Goal: Find specific page/section: Find specific page/section

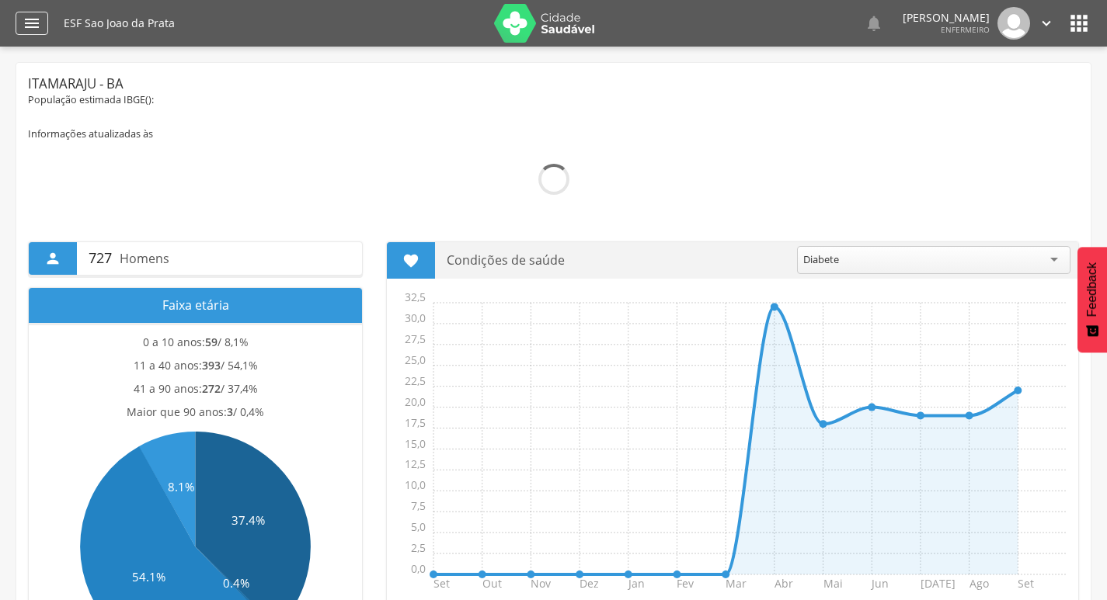
click at [32, 23] on icon "" at bounding box center [32, 23] width 19 height 19
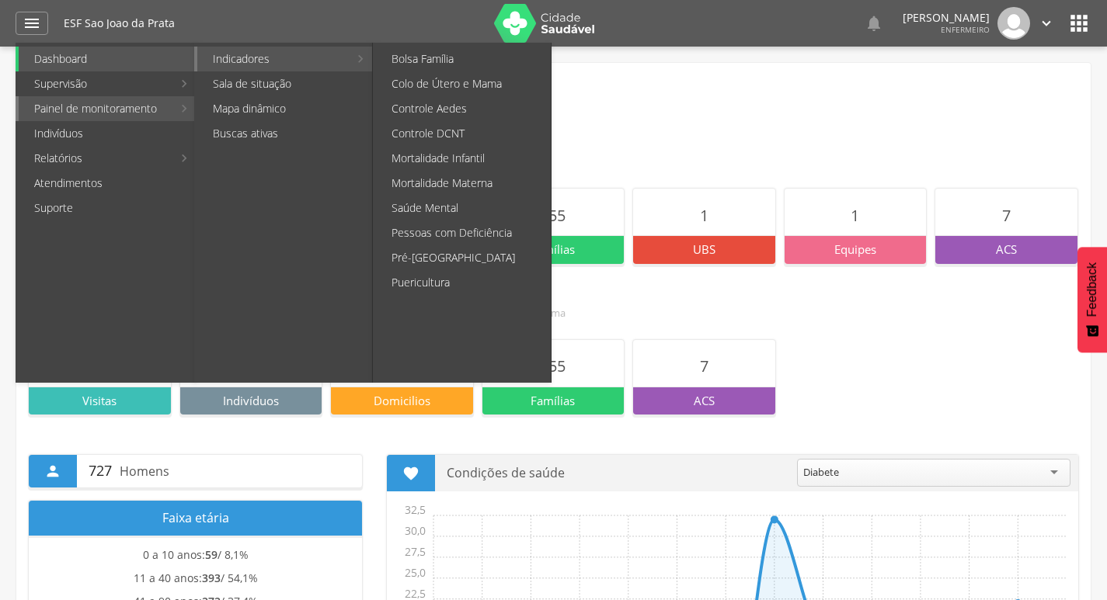
click at [242, 65] on link "Indicadores" at bounding box center [272, 59] width 151 height 25
click at [454, 91] on link "Colo de Útero e Mama" at bounding box center [463, 83] width 175 height 25
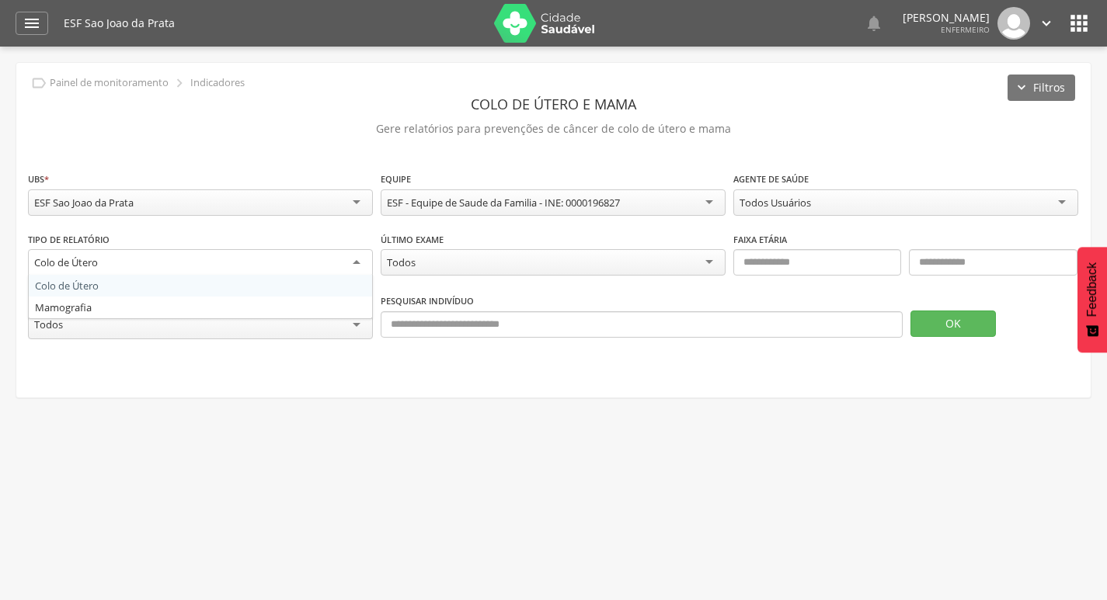
click at [245, 272] on div "Colo de Útero" at bounding box center [200, 263] width 345 height 28
click at [256, 268] on div "Colo de Útero" at bounding box center [200, 262] width 345 height 26
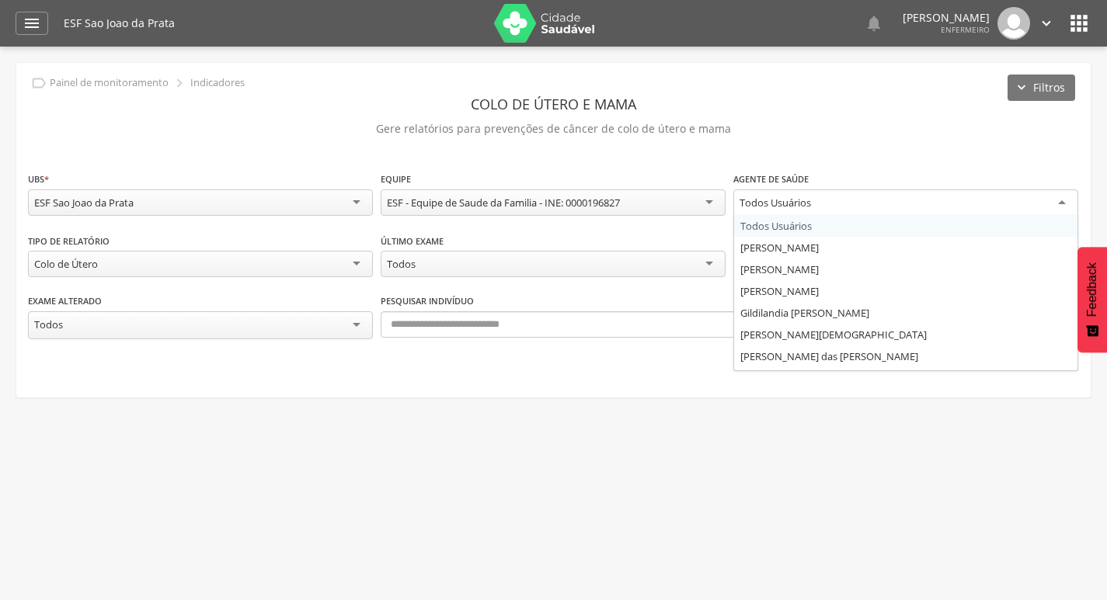
click at [761, 211] on div "Todos Usuários" at bounding box center [905, 204] width 345 height 28
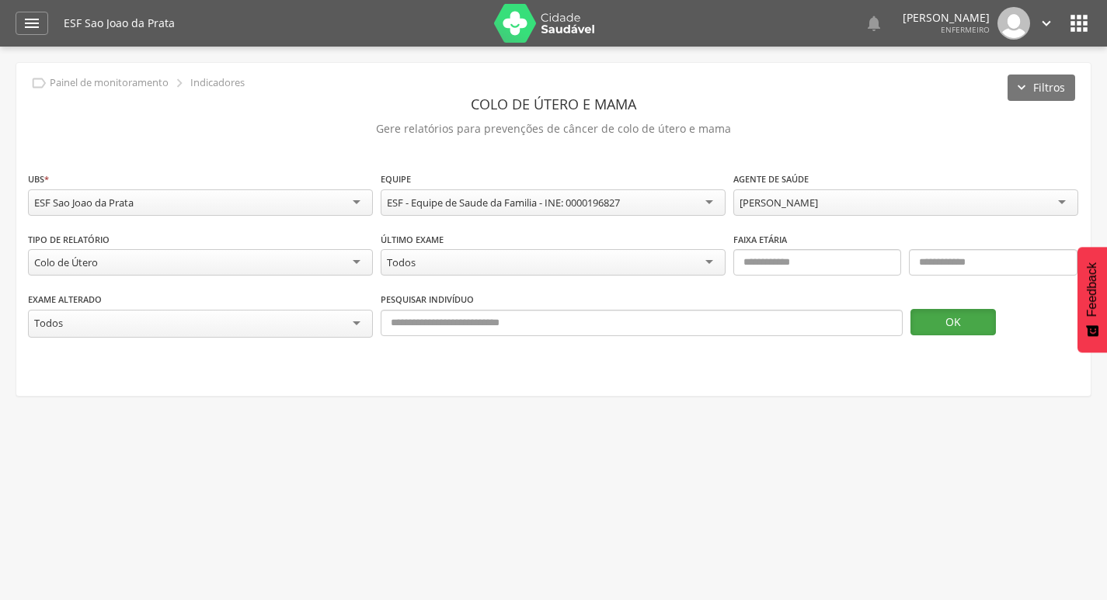
click at [954, 324] on button "OK" at bounding box center [952, 322] width 85 height 26
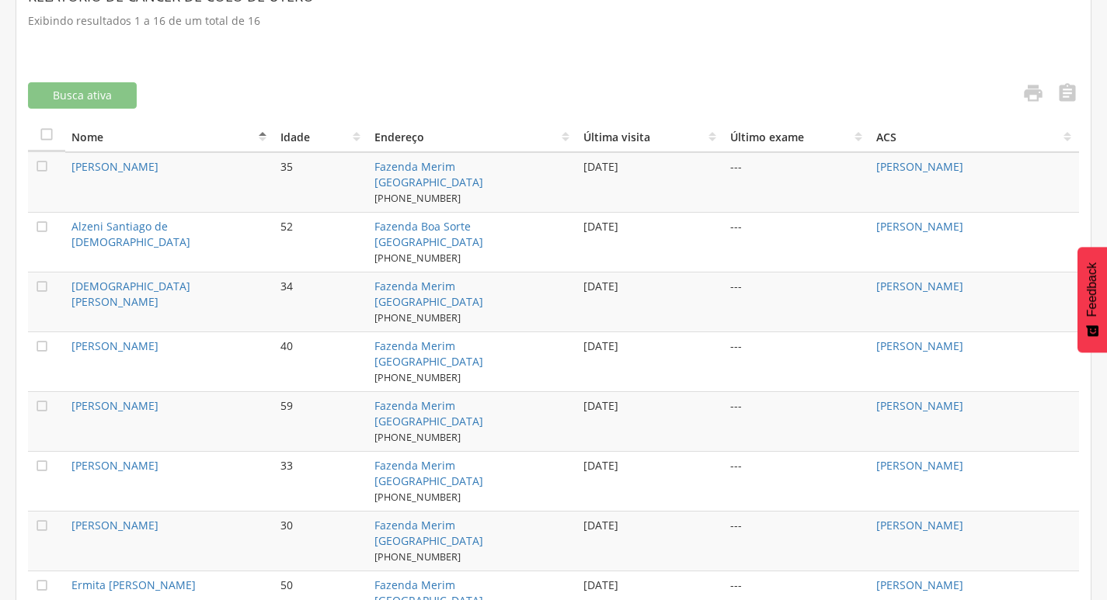
scroll to position [466, 0]
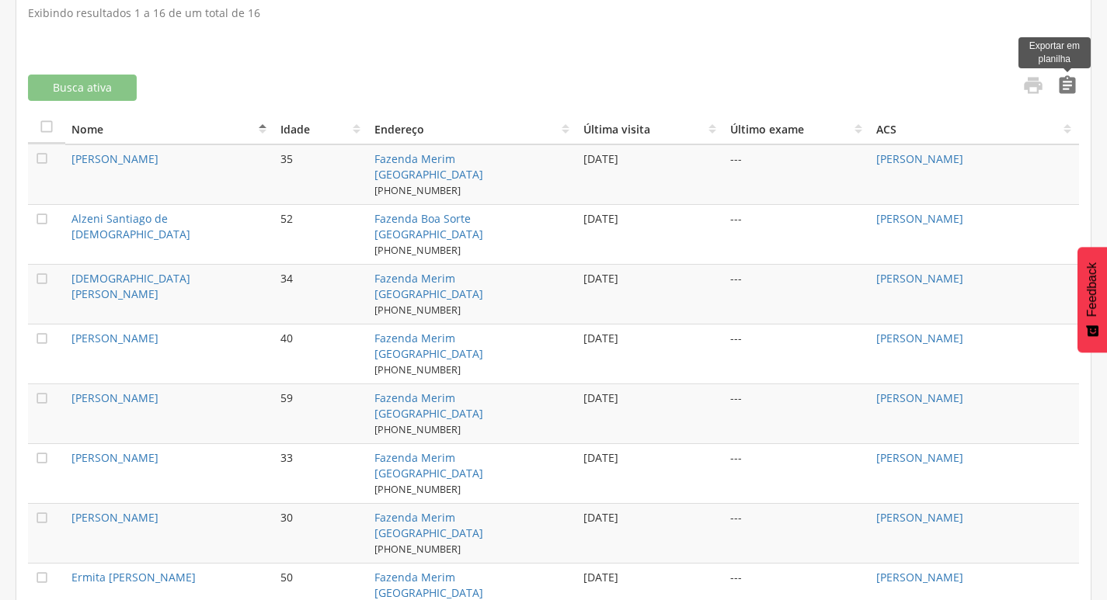
click at [1064, 90] on icon "" at bounding box center [1067, 86] width 22 height 22
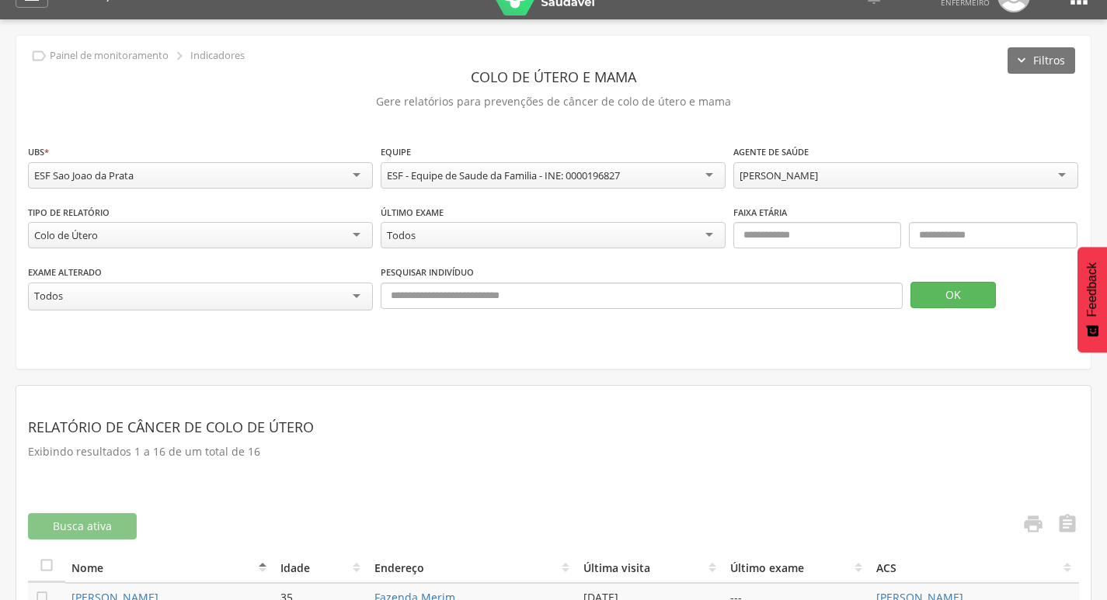
scroll to position [0, 0]
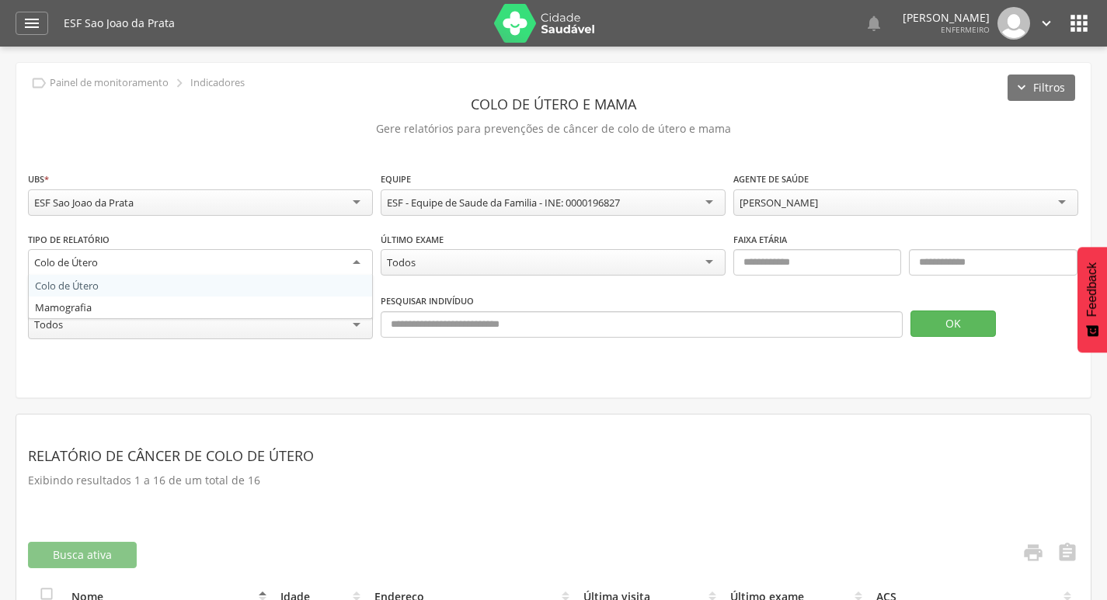
click at [239, 261] on div "Colo de Útero" at bounding box center [200, 263] width 345 height 28
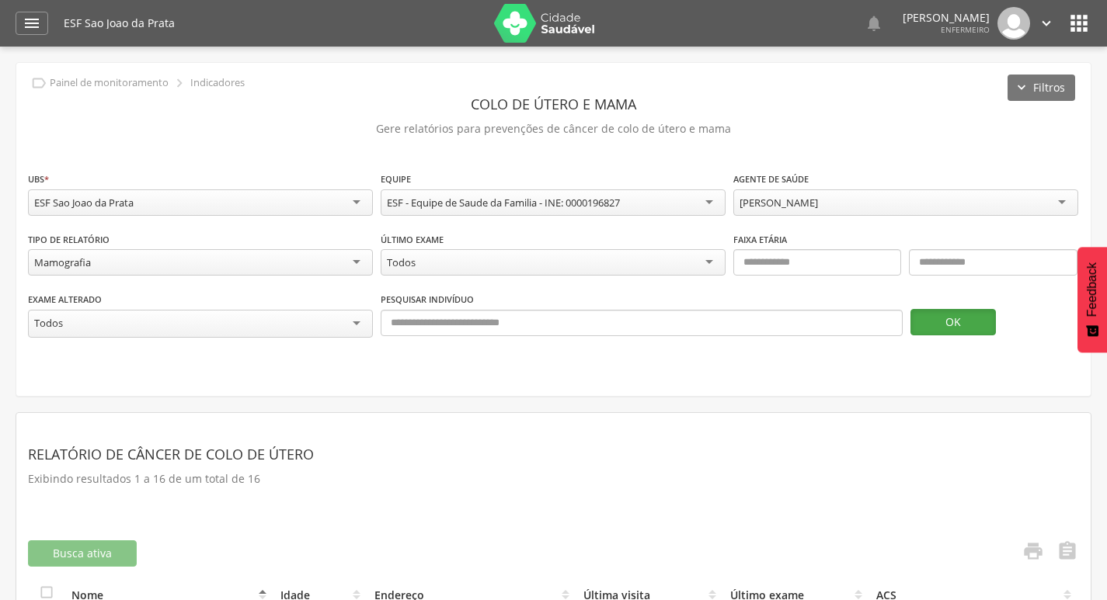
click at [962, 326] on button "OK" at bounding box center [952, 322] width 85 height 26
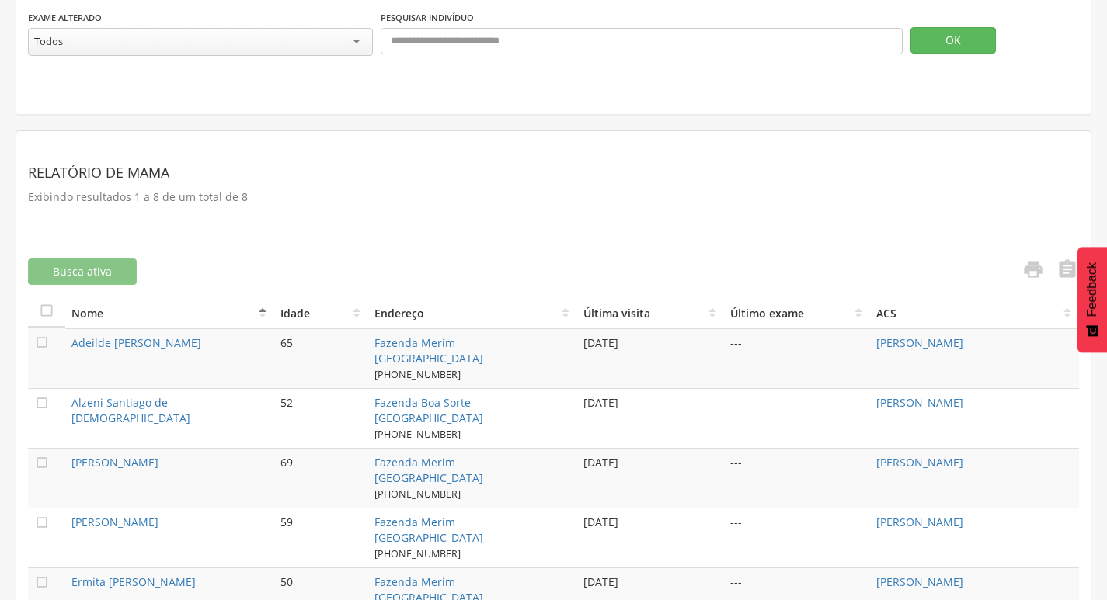
scroll to position [311, 0]
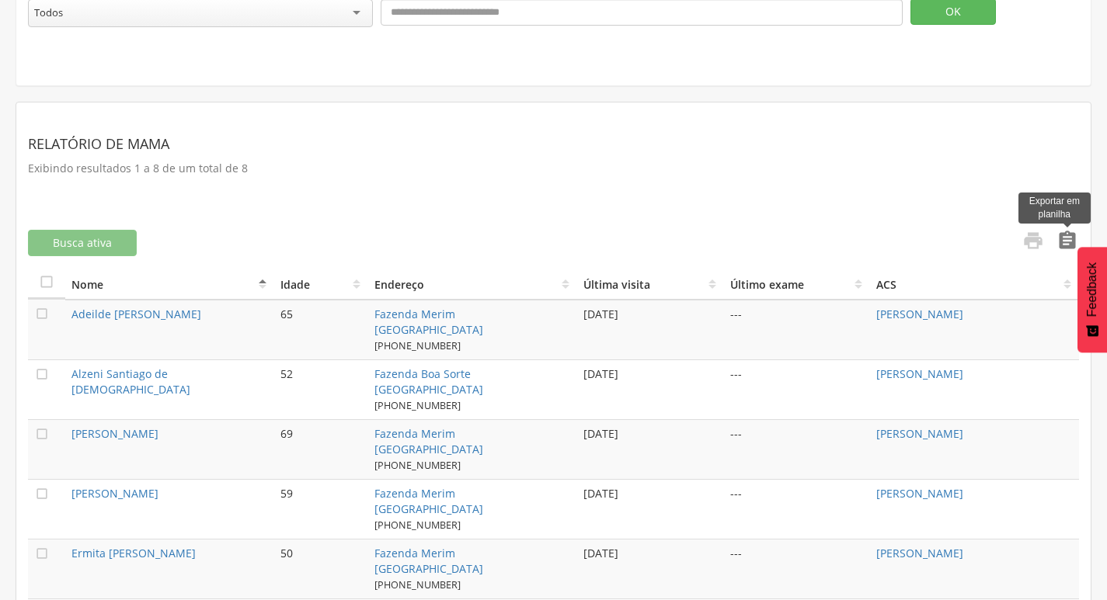
click at [1068, 242] on icon "" at bounding box center [1067, 241] width 22 height 22
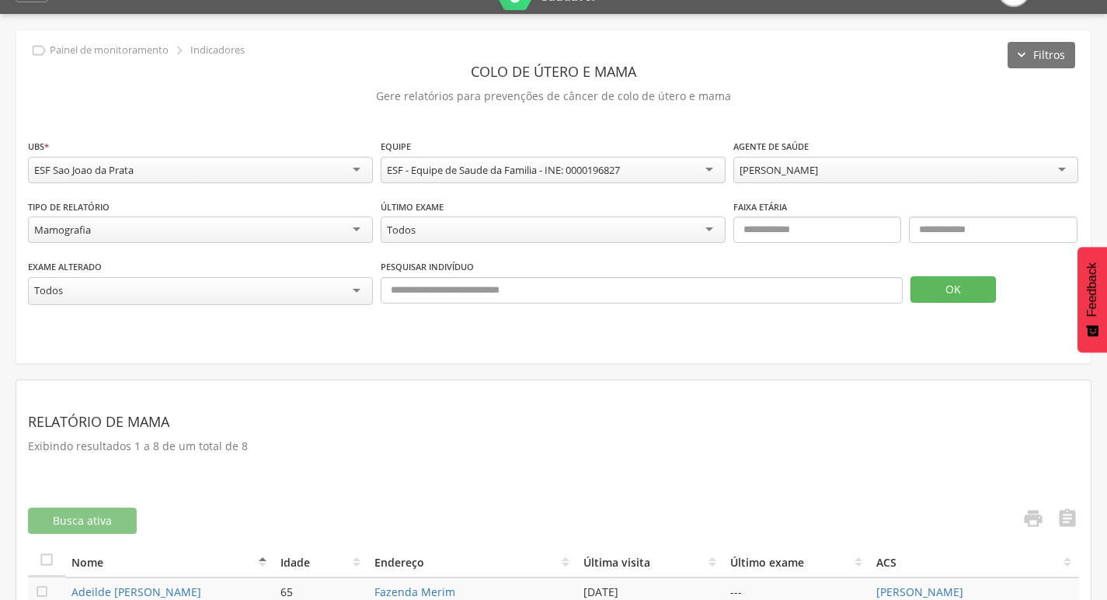
scroll to position [0, 0]
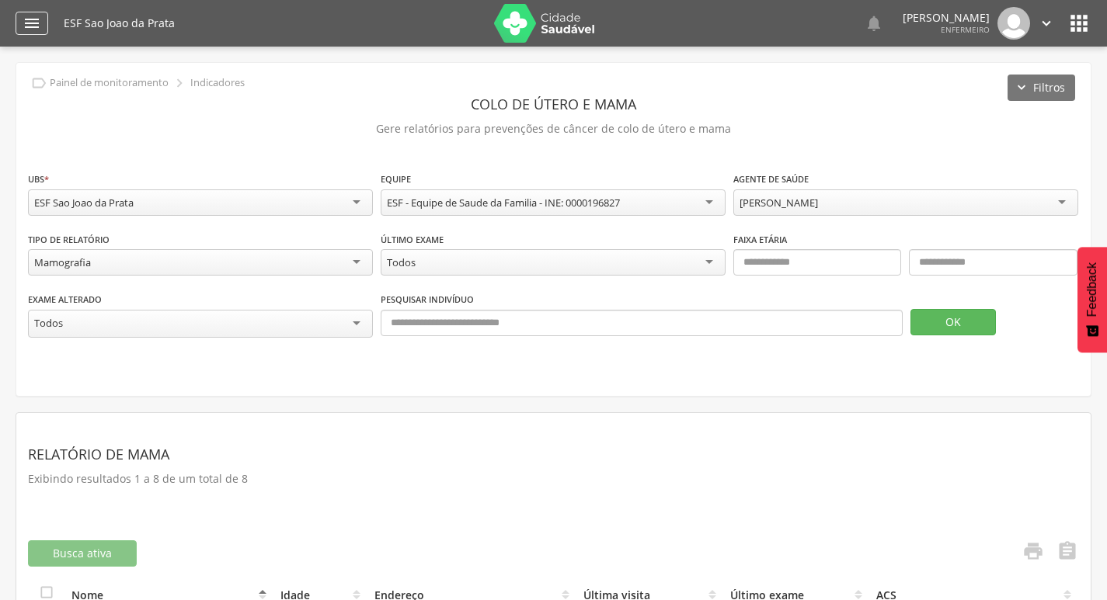
click at [40, 18] on icon "" at bounding box center [32, 23] width 19 height 19
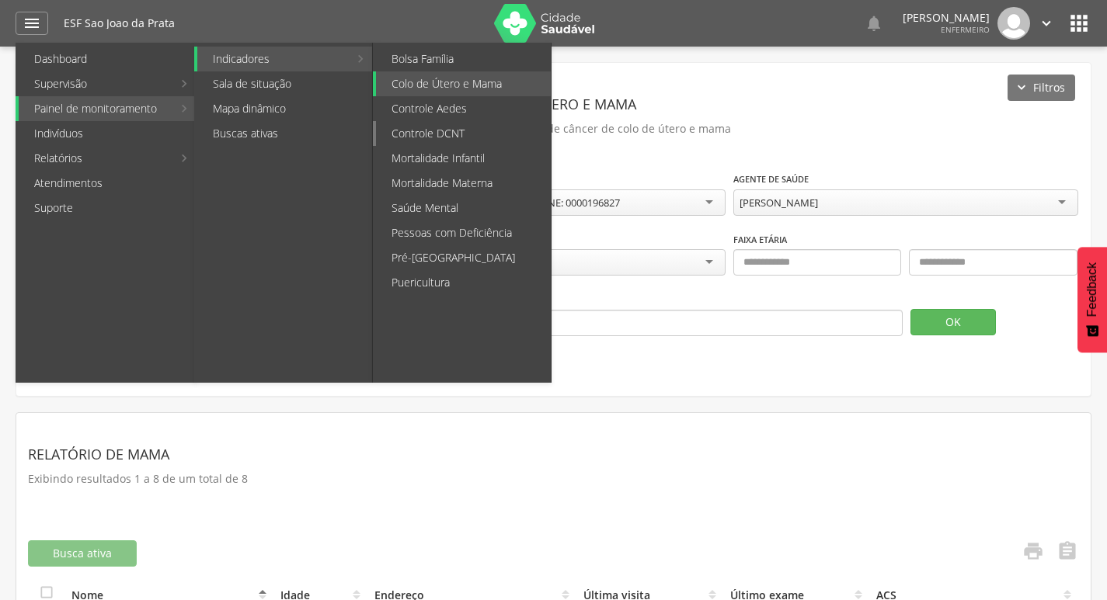
click at [464, 134] on link "Controle DCNT" at bounding box center [463, 133] width 175 height 25
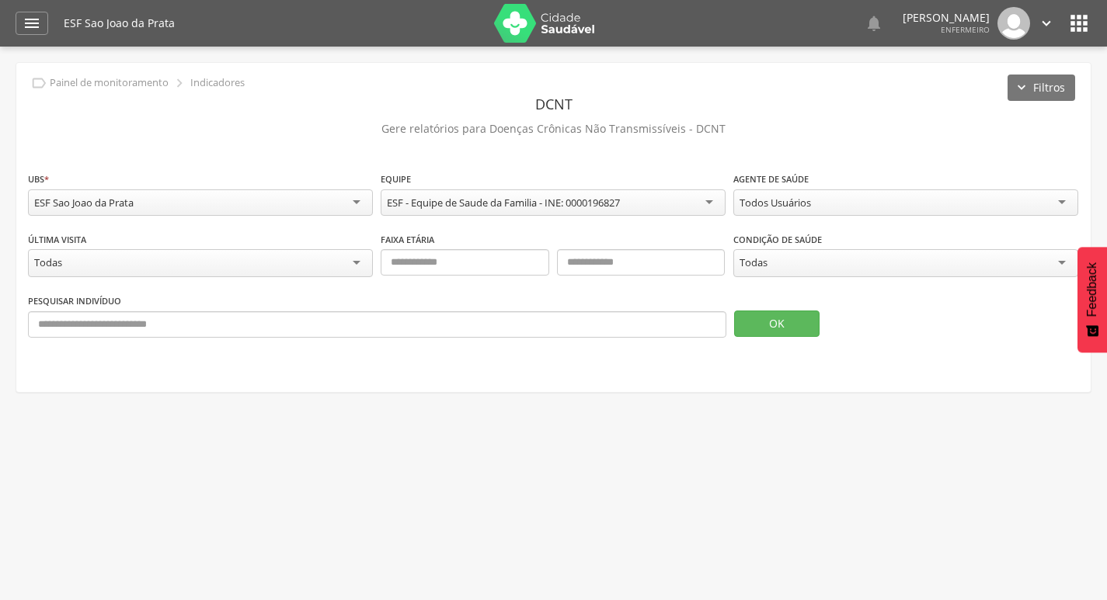
click at [806, 267] on div "Todas" at bounding box center [905, 263] width 345 height 28
click at [458, 263] on input "text" at bounding box center [465, 262] width 169 height 26
click at [778, 329] on button "OK" at bounding box center [776, 324] width 85 height 26
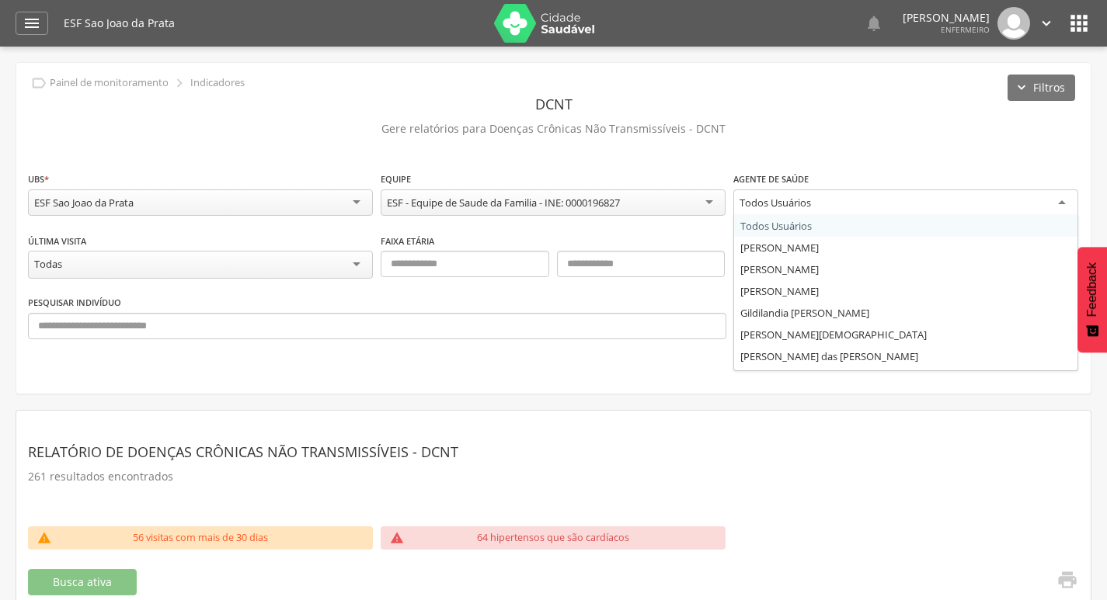
click at [903, 212] on div "Todos Usuários" at bounding box center [905, 204] width 345 height 28
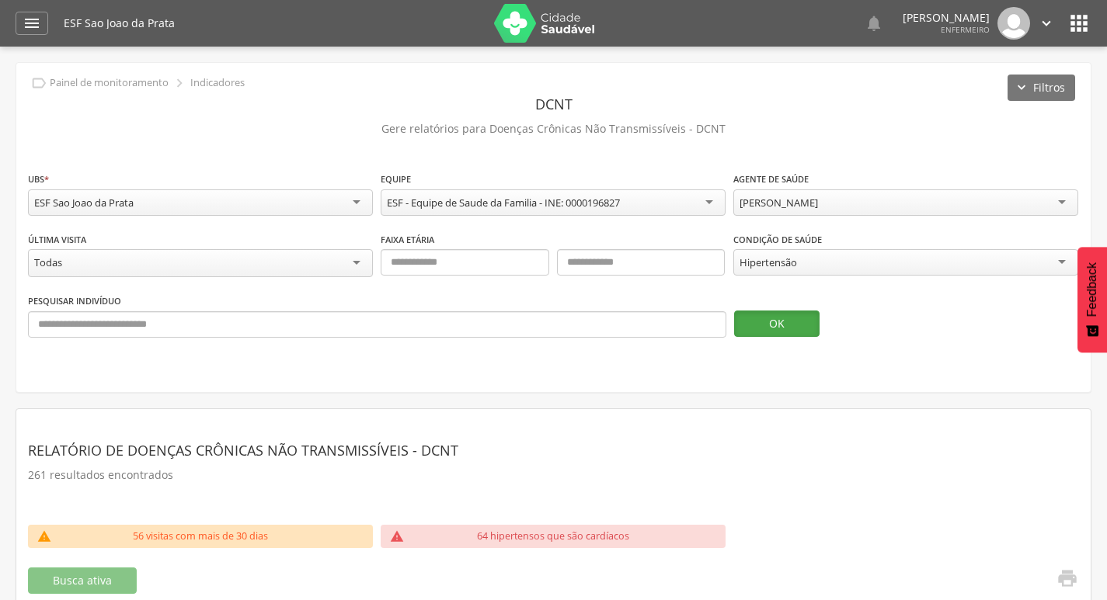
click at [792, 324] on button "OK" at bounding box center [776, 324] width 85 height 26
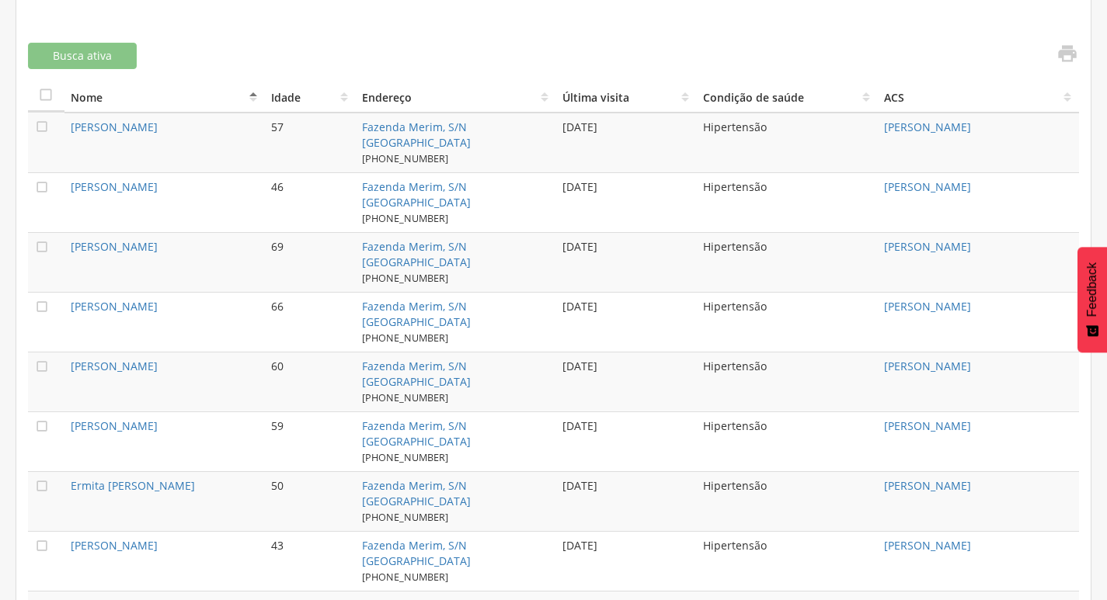
scroll to position [311, 0]
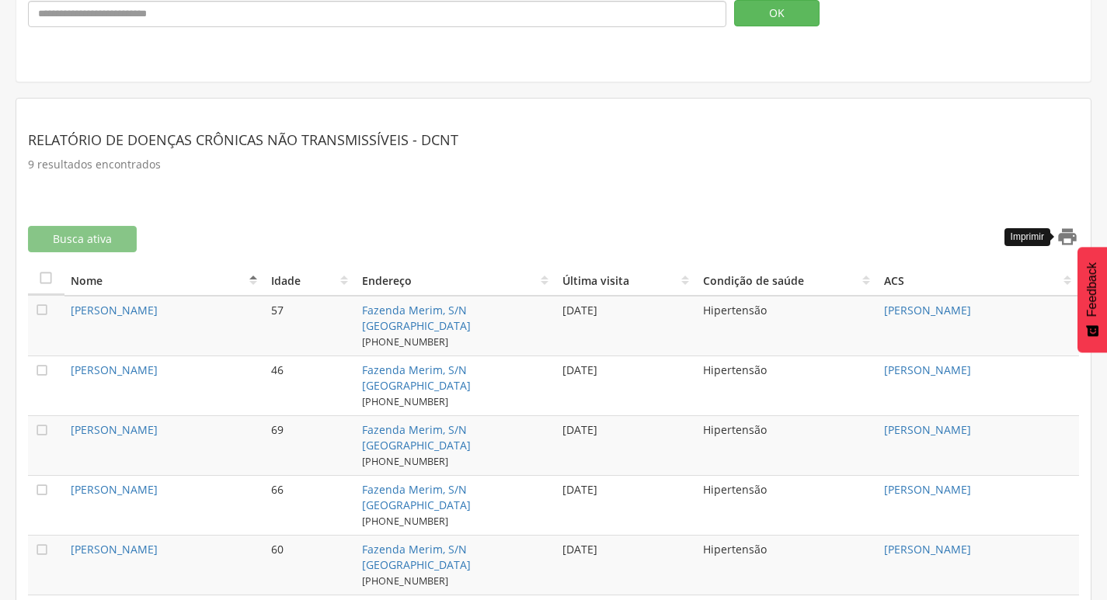
click at [1059, 234] on icon "" at bounding box center [1067, 237] width 22 height 22
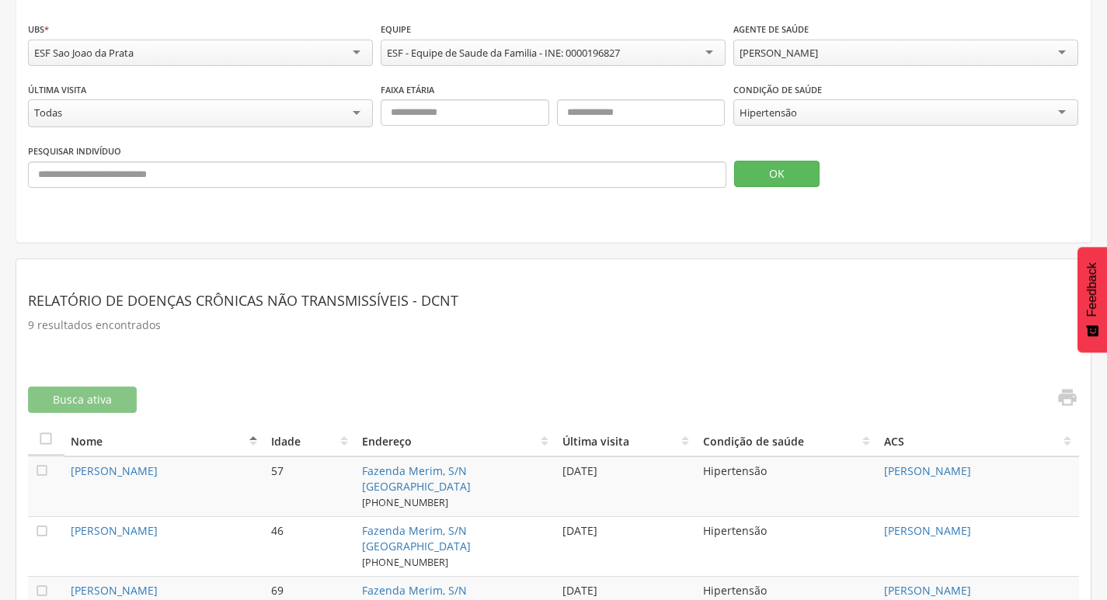
scroll to position [0, 0]
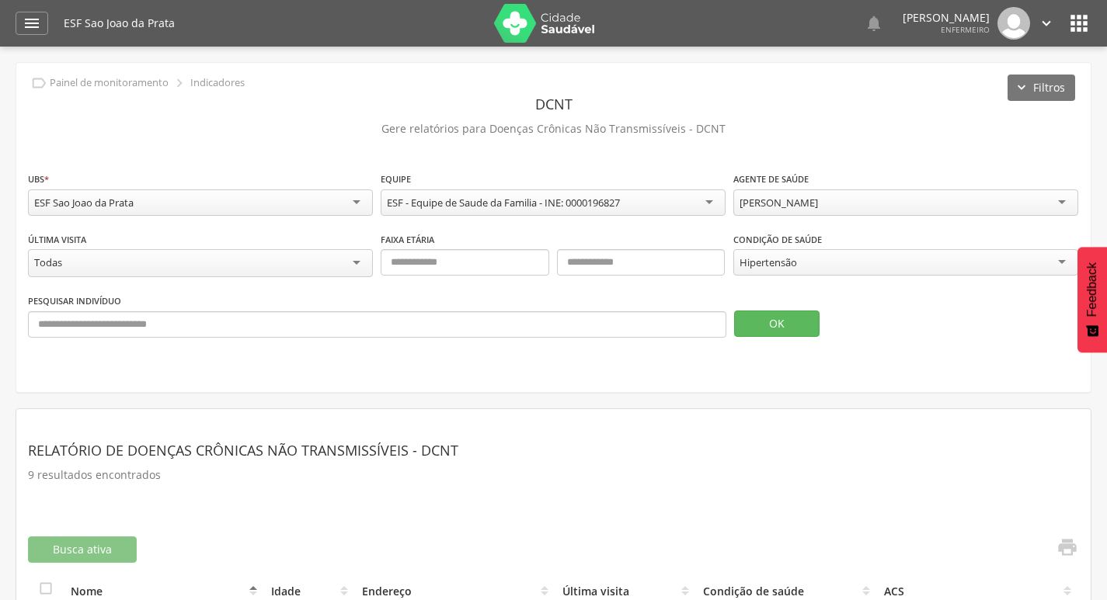
click at [760, 273] on div "Hipertensão" at bounding box center [905, 262] width 345 height 26
click at [38, 25] on icon "" at bounding box center [32, 23] width 19 height 19
